Goal: Task Accomplishment & Management: Use online tool/utility

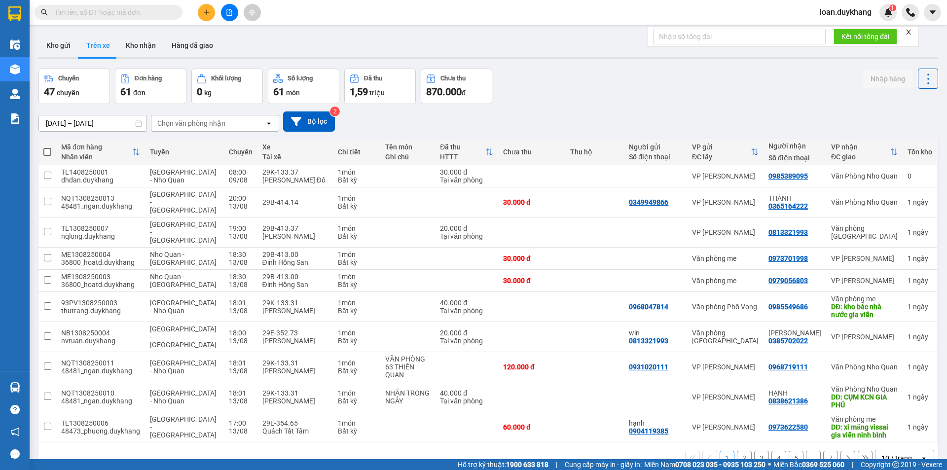
paste input "0974808981"
type input "0974808981"
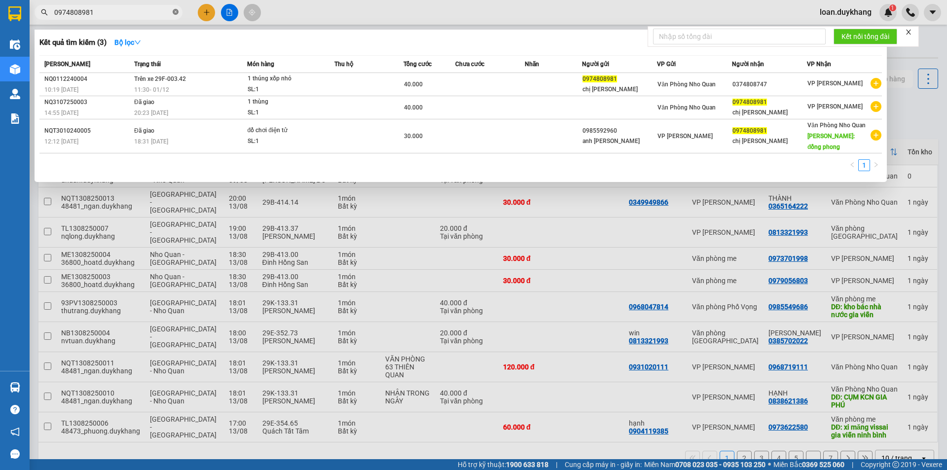
click at [178, 13] on icon "close-circle" at bounding box center [176, 12] width 6 height 6
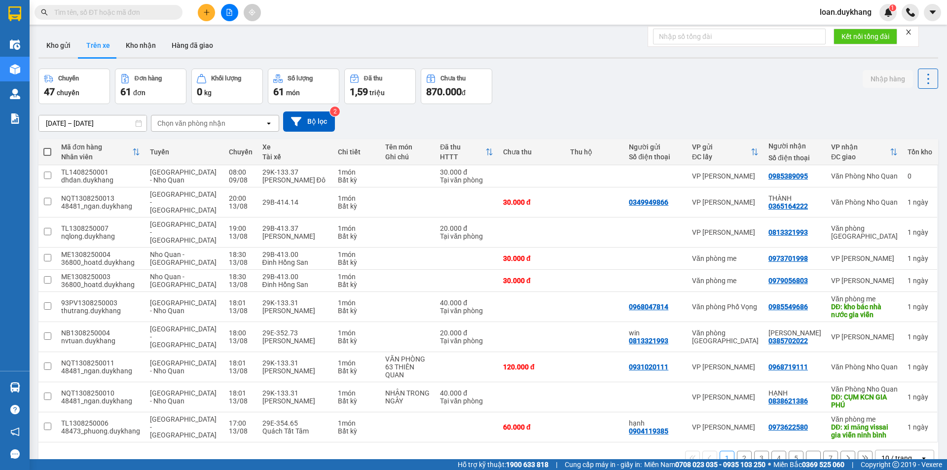
click at [119, 13] on input "text" at bounding box center [112, 12] width 116 height 11
type input "0"
click at [162, 12] on input "0" at bounding box center [112, 12] width 116 height 11
click at [177, 12] on icon "close-circle" at bounding box center [176, 12] width 6 height 6
click at [151, 7] on input "text" at bounding box center [112, 12] width 116 height 11
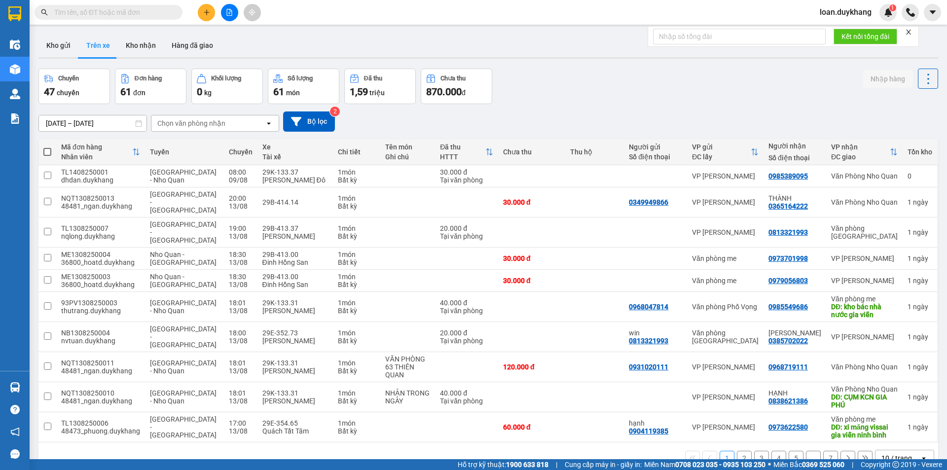
click at [148, 11] on input "text" at bounding box center [112, 12] width 116 height 11
